Goal: Find specific fact: Find specific fact

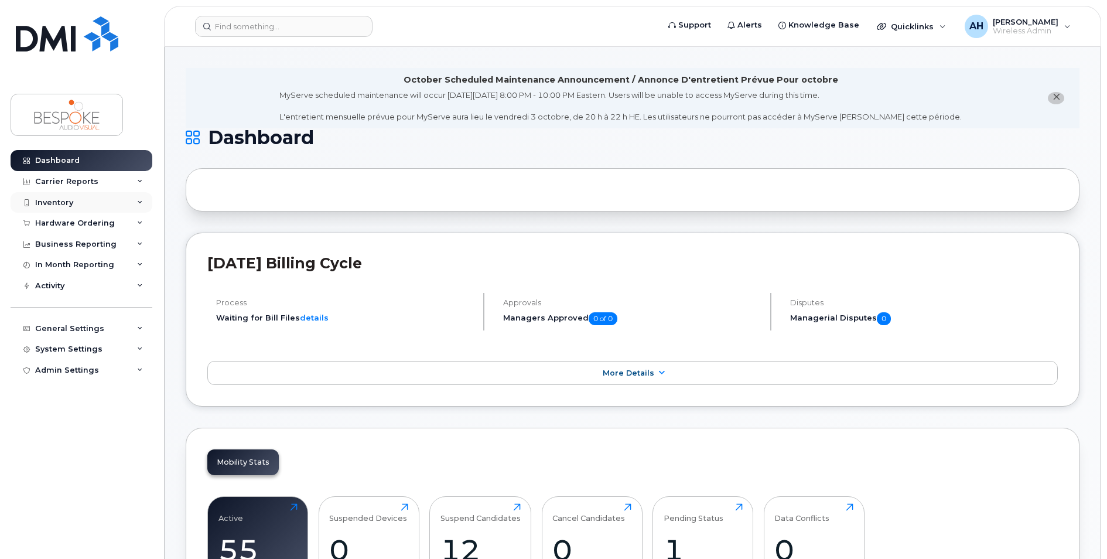
click at [65, 200] on div "Inventory" at bounding box center [54, 202] width 38 height 9
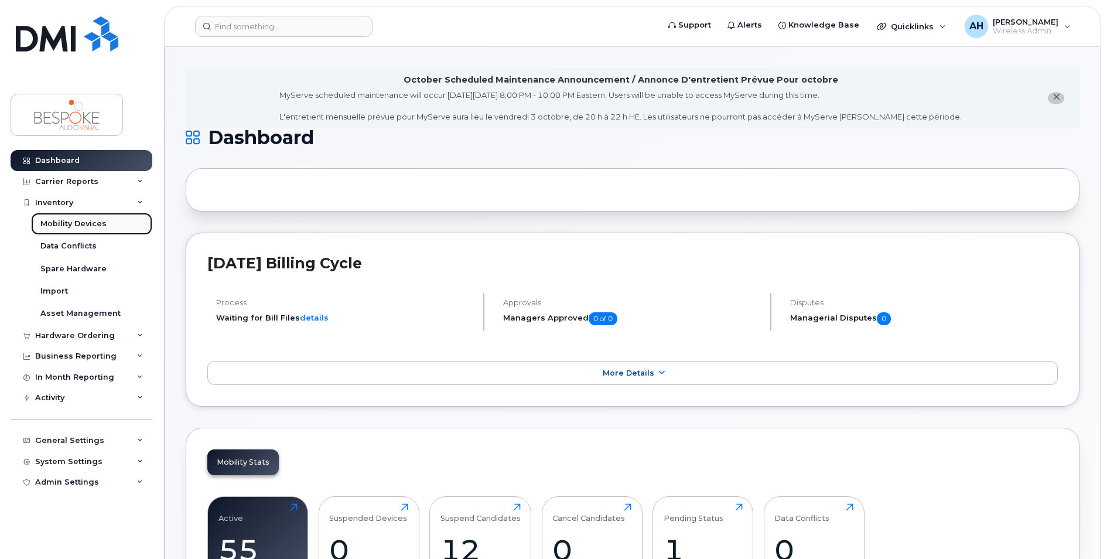
click at [87, 223] on div "Mobility Devices" at bounding box center [73, 223] width 66 height 11
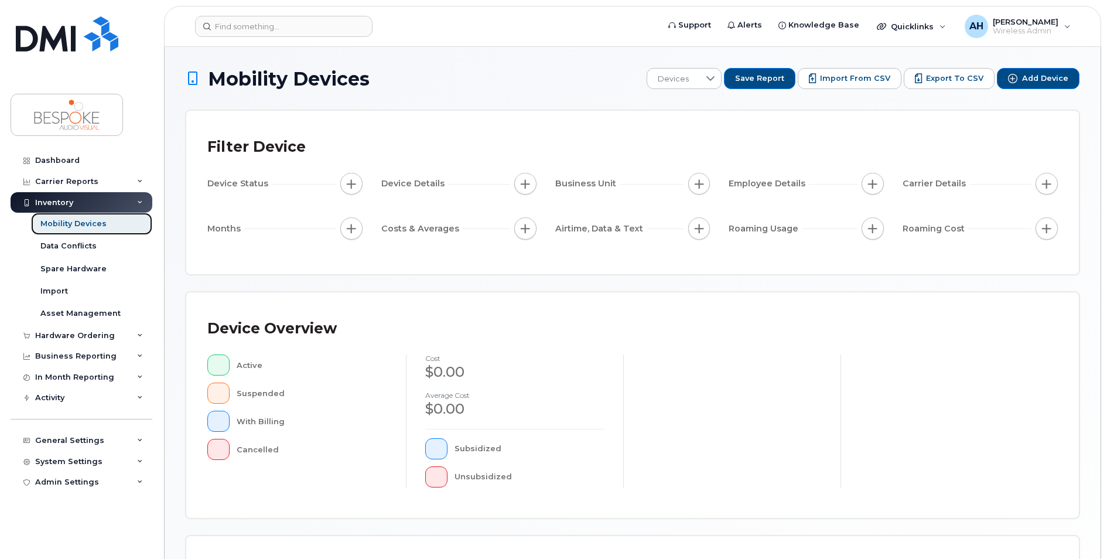
scroll to position [247, 0]
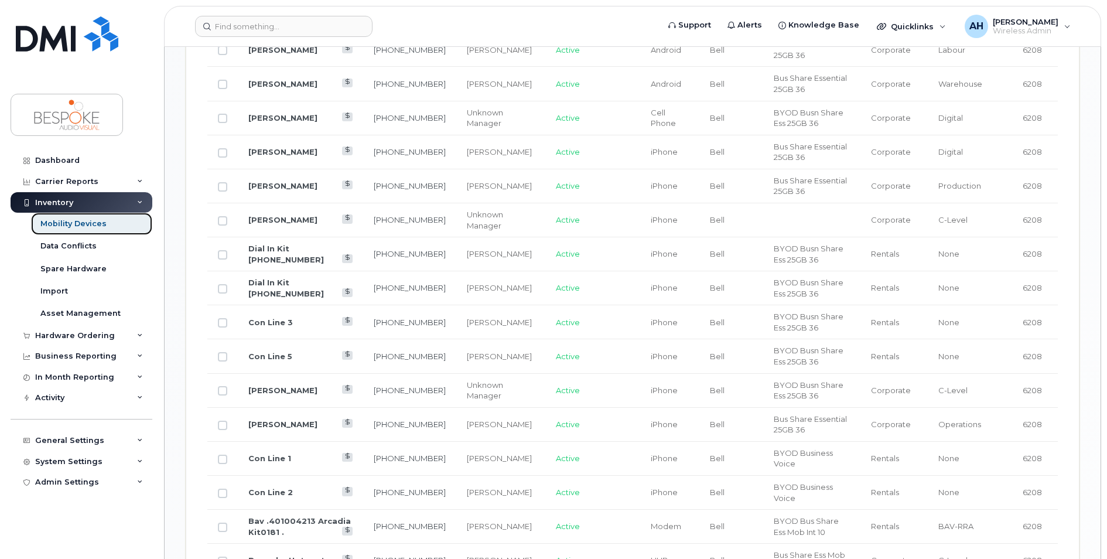
scroll to position [1066, 0]
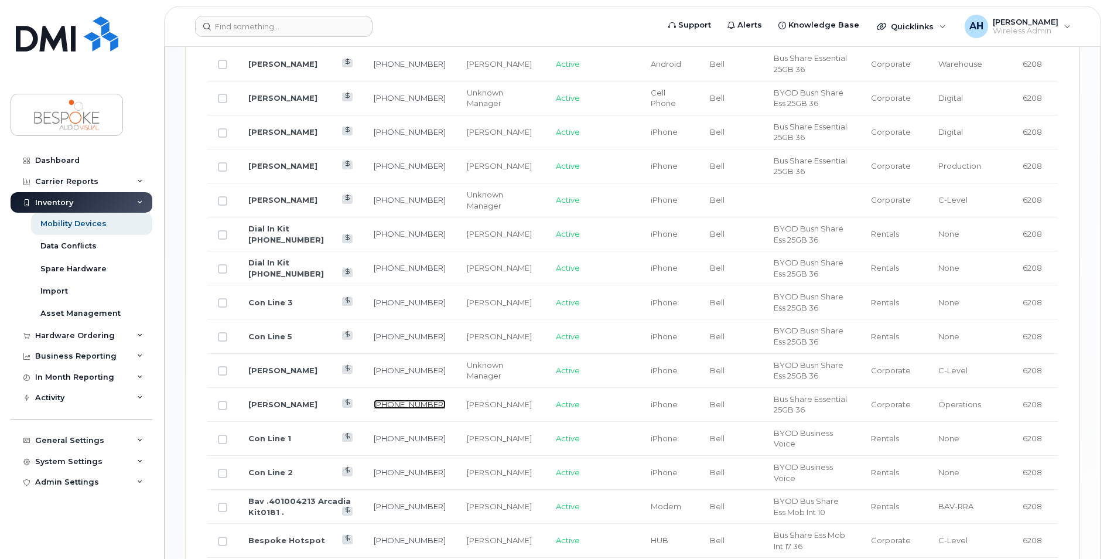
click at [412, 405] on link "[PHONE_NUMBER]" at bounding box center [410, 403] width 72 height 9
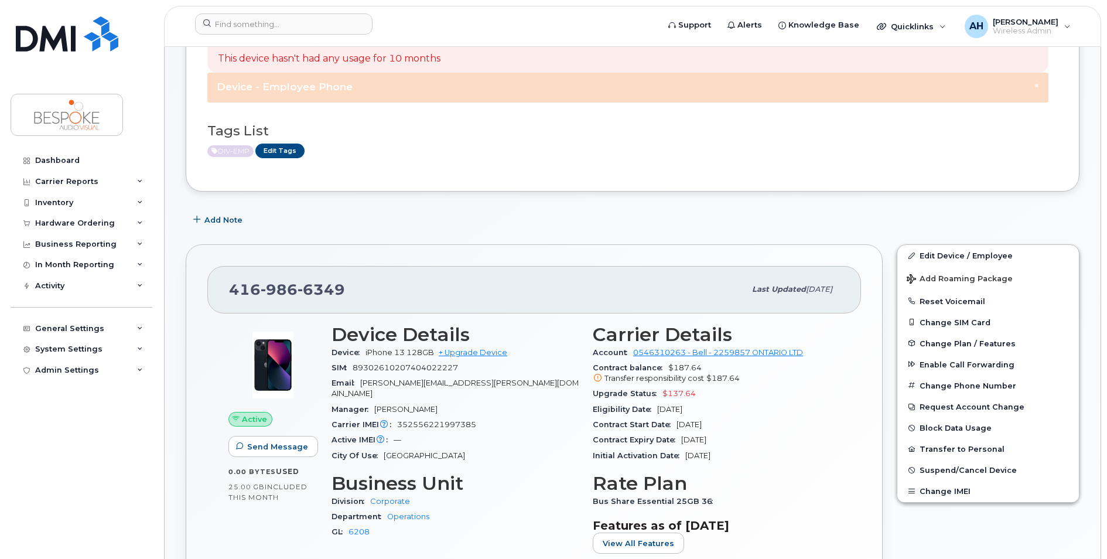
scroll to position [293, 0]
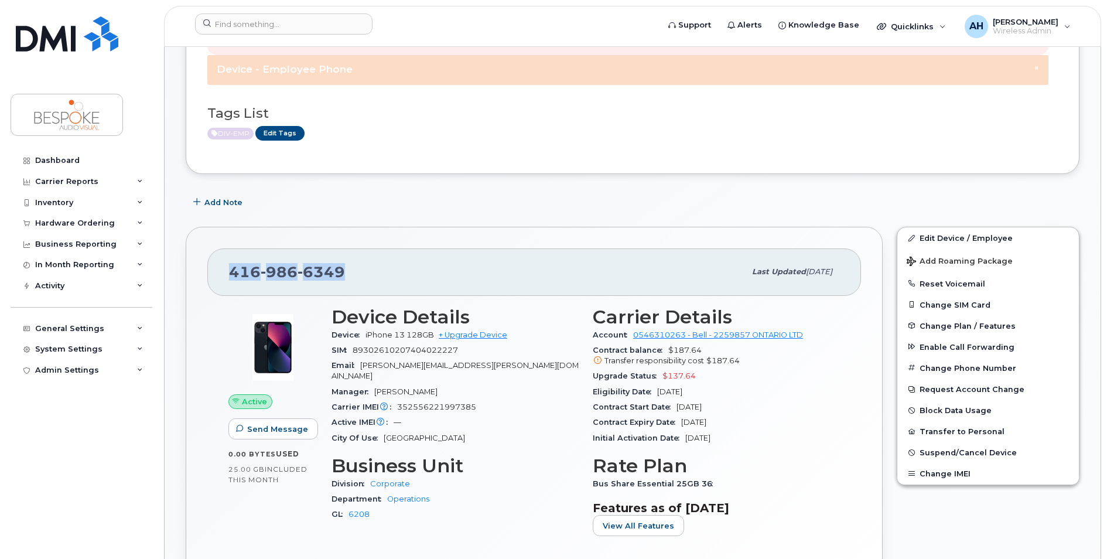
drag, startPoint x: 343, startPoint y: 269, endPoint x: 223, endPoint y: 271, distance: 120.1
click at [223, 271] on div "416 986 6349 Last updated Sep 27, 2025" at bounding box center [534, 271] width 654 height 47
copy span "416 986 6349"
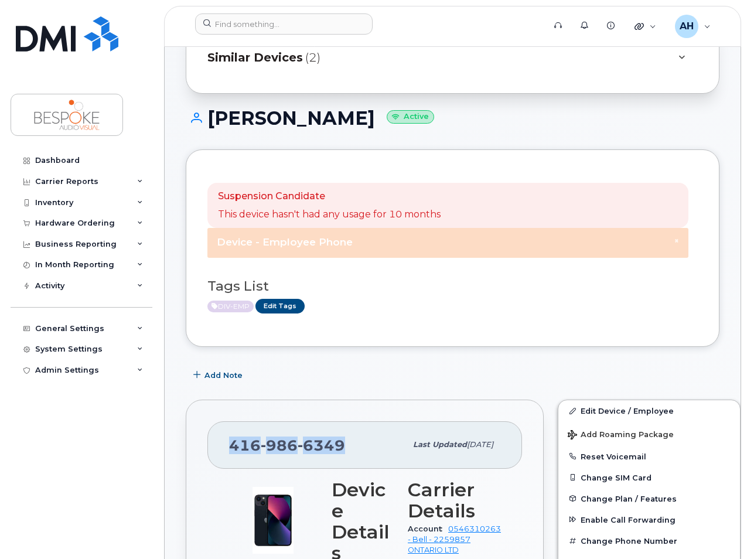
scroll to position [410, 0]
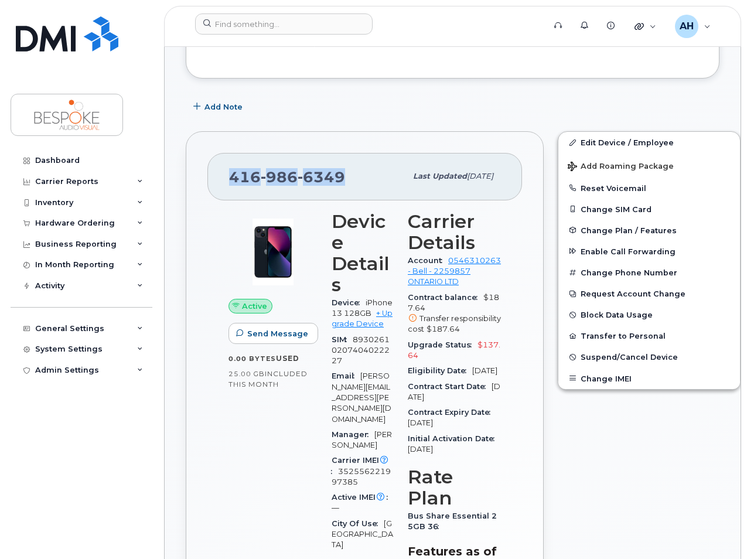
click at [349, 180] on div "416 986 6349" at bounding box center [317, 176] width 177 height 25
click at [332, 178] on span "6349" at bounding box center [320, 177] width 47 height 18
drag, startPoint x: 344, startPoint y: 178, endPoint x: 208, endPoint y: 171, distance: 135.5
click at [208, 171] on div "416 986 6349 Last updated Sep 27, 2025" at bounding box center [364, 176] width 314 height 47
copy span "416 986 6349"
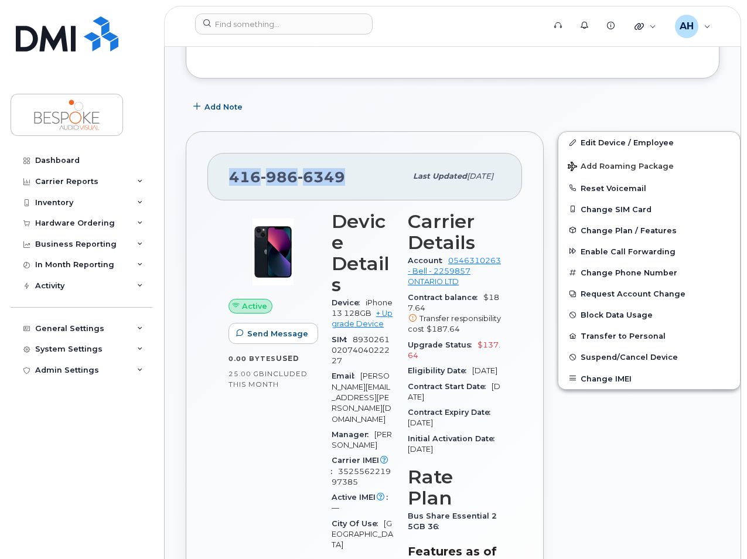
copy span "416 986 6349"
click at [97, 207] on div "Inventory" at bounding box center [82, 202] width 142 height 21
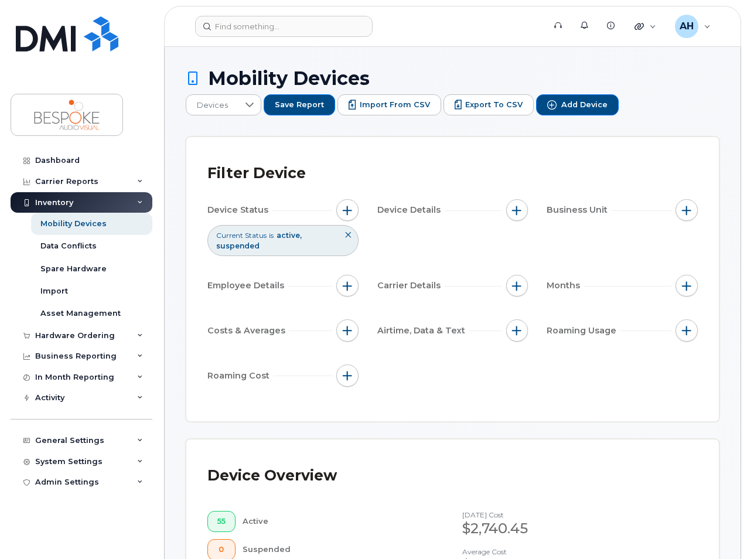
scroll to position [1314, 0]
